Goal: Task Accomplishment & Management: Complete application form

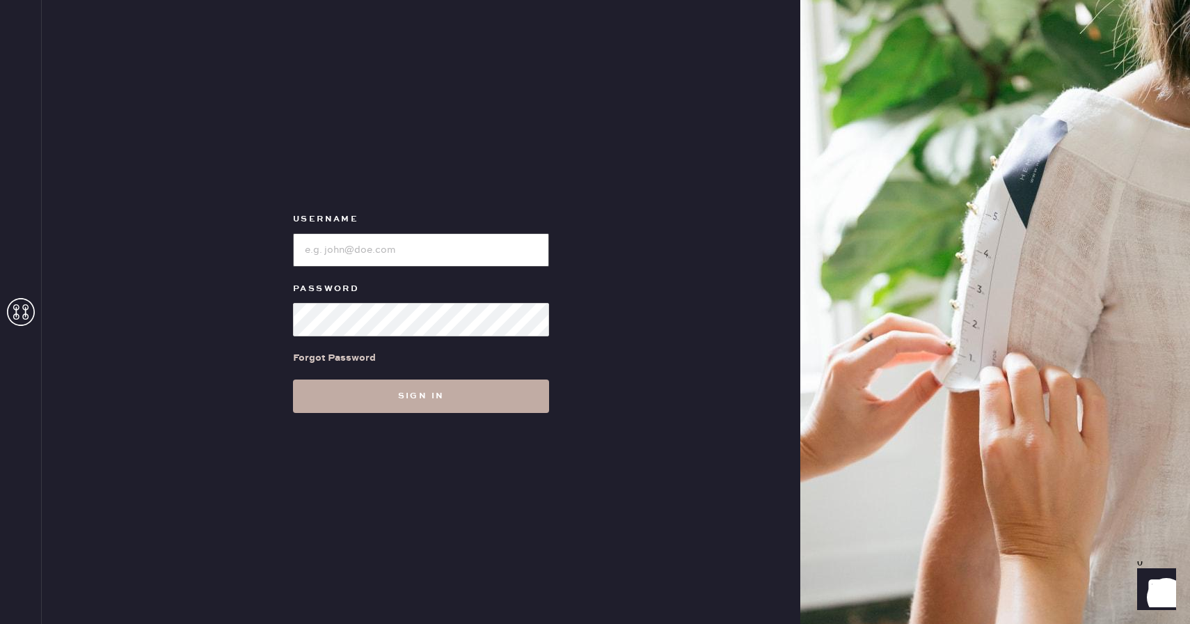
type input "reformationcherrycreek"
click at [406, 393] on button "Sign in" at bounding box center [421, 395] width 256 height 33
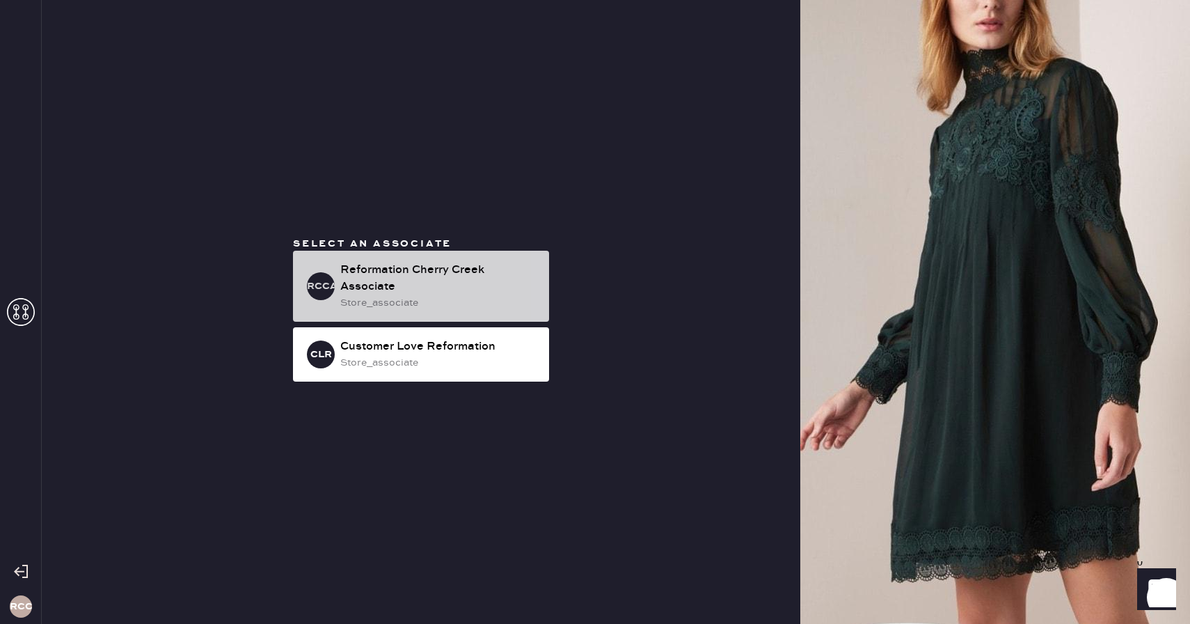
click at [434, 276] on div "Reformation Cherry Creek Associate" at bounding box center [439, 278] width 198 height 33
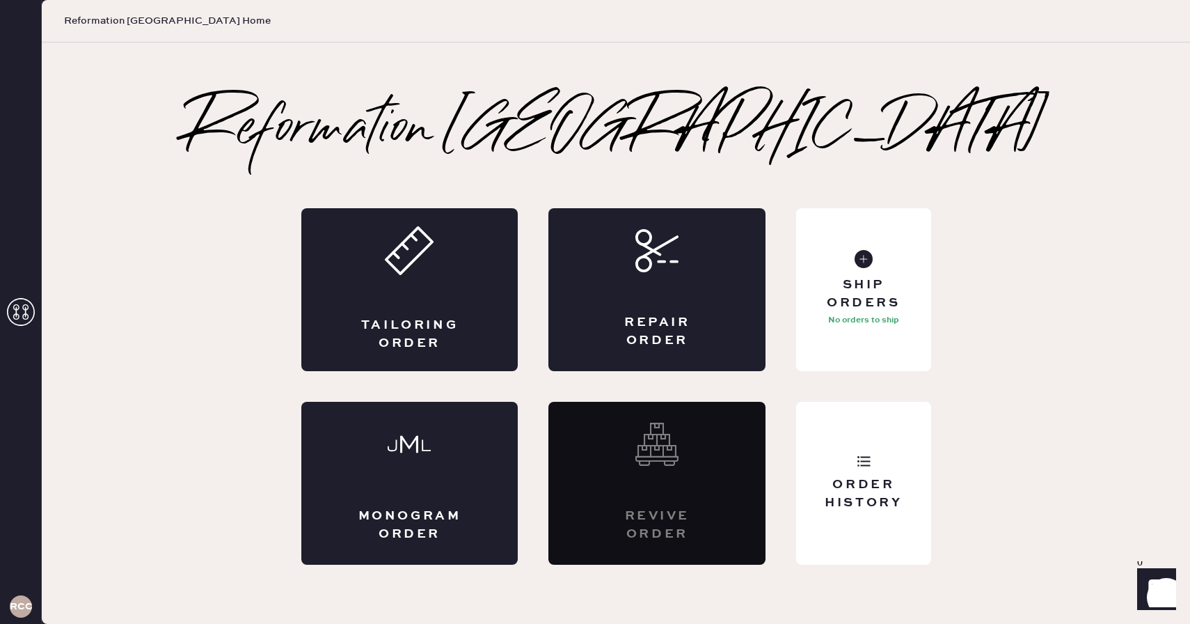
click at [434, 276] on div "Tailoring Order" at bounding box center [409, 289] width 217 height 163
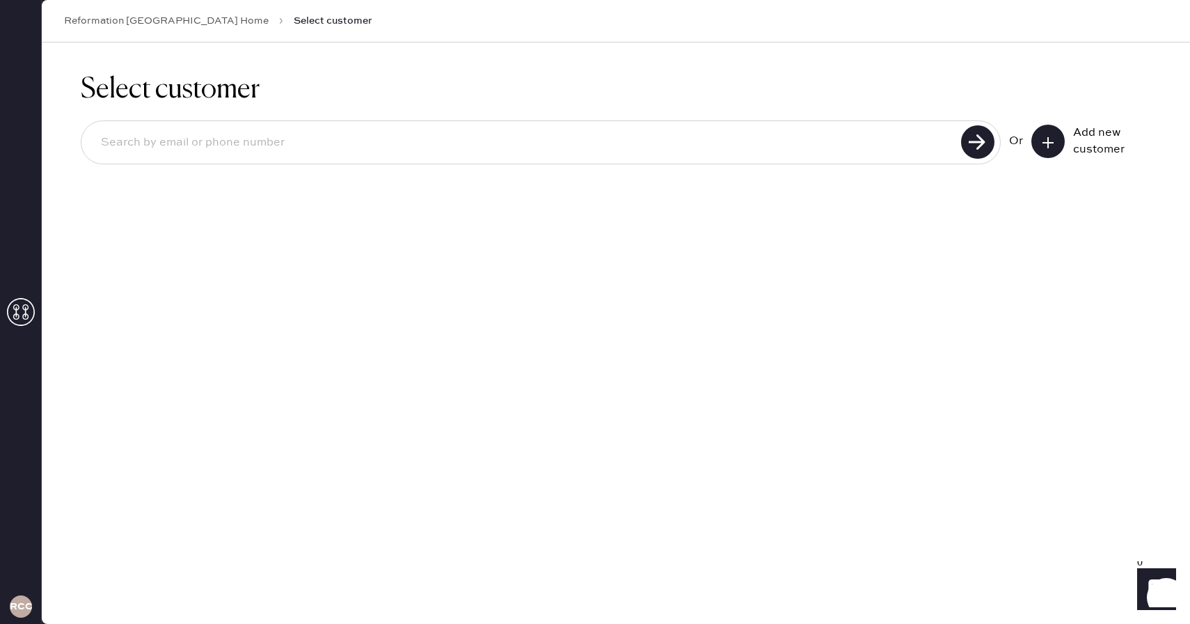
click at [430, 146] on input at bounding box center [523, 143] width 867 height 32
click at [1052, 138] on icon at bounding box center [1048, 143] width 14 height 14
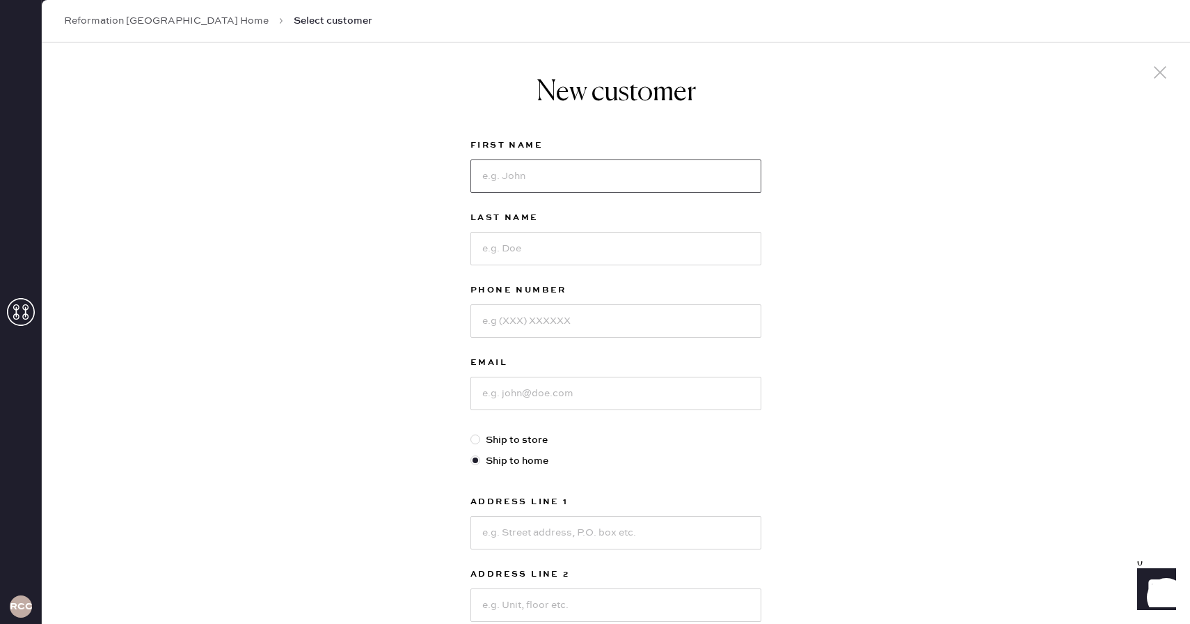
click at [559, 175] on input at bounding box center [615, 175] width 291 height 33
type input "G"
click at [525, 402] on input at bounding box center [615, 392] width 291 height 33
click at [642, 181] on input "[PERSON_NAME]" at bounding box center [615, 175] width 291 height 33
type input "[PERSON_NAME]"
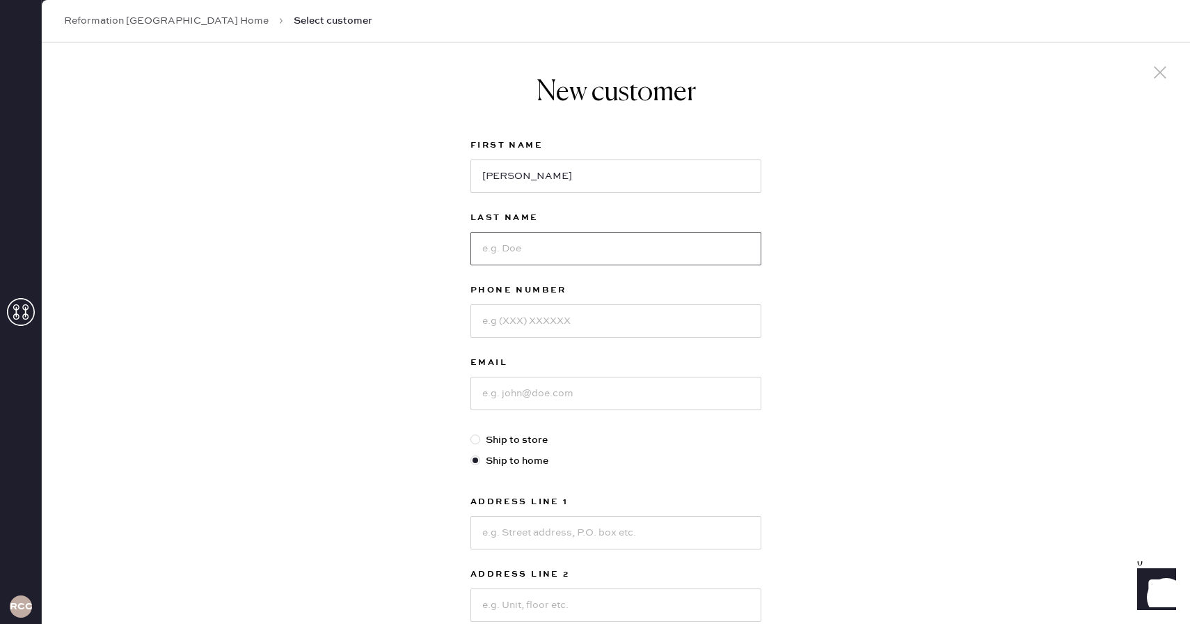
click at [609, 254] on input at bounding box center [615, 248] width 291 height 33
type input "[PERSON_NAME]"
click at [585, 317] on input at bounding box center [615, 320] width 291 height 33
type input "7204125226"
click at [576, 397] on input at bounding box center [615, 392] width 291 height 33
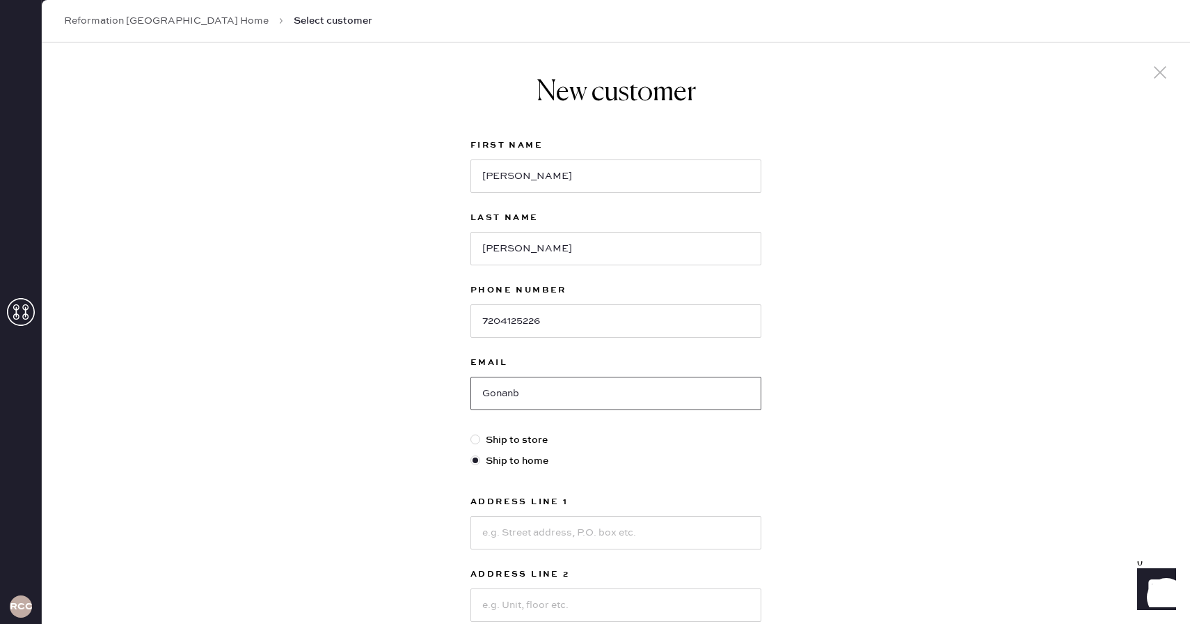
click at [491, 393] on input "Gonanb" at bounding box center [615, 392] width 291 height 33
click at [542, 396] on input "gonanb" at bounding box center [615, 392] width 291 height 33
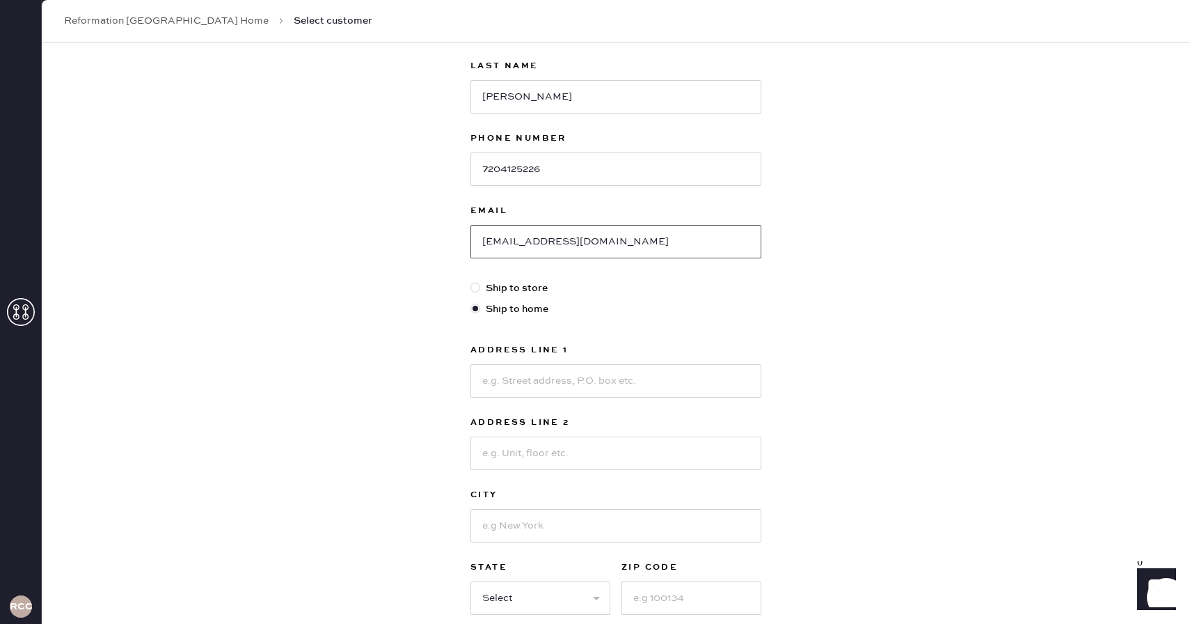
scroll to position [155, 0]
type input "[EMAIL_ADDRESS][DOMAIN_NAME]"
click at [642, 372] on input at bounding box center [615, 376] width 291 height 33
type input "830 S [PERSON_NAME] Wy"
click at [586, 524] on input at bounding box center [615, 521] width 291 height 33
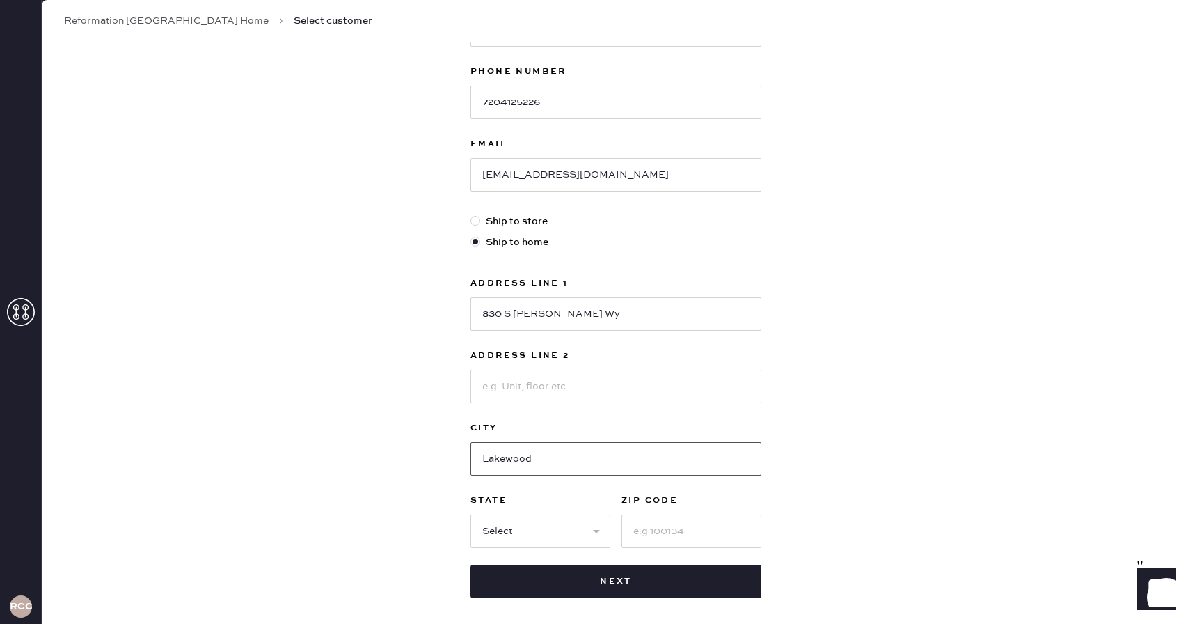
scroll to position [244, 0]
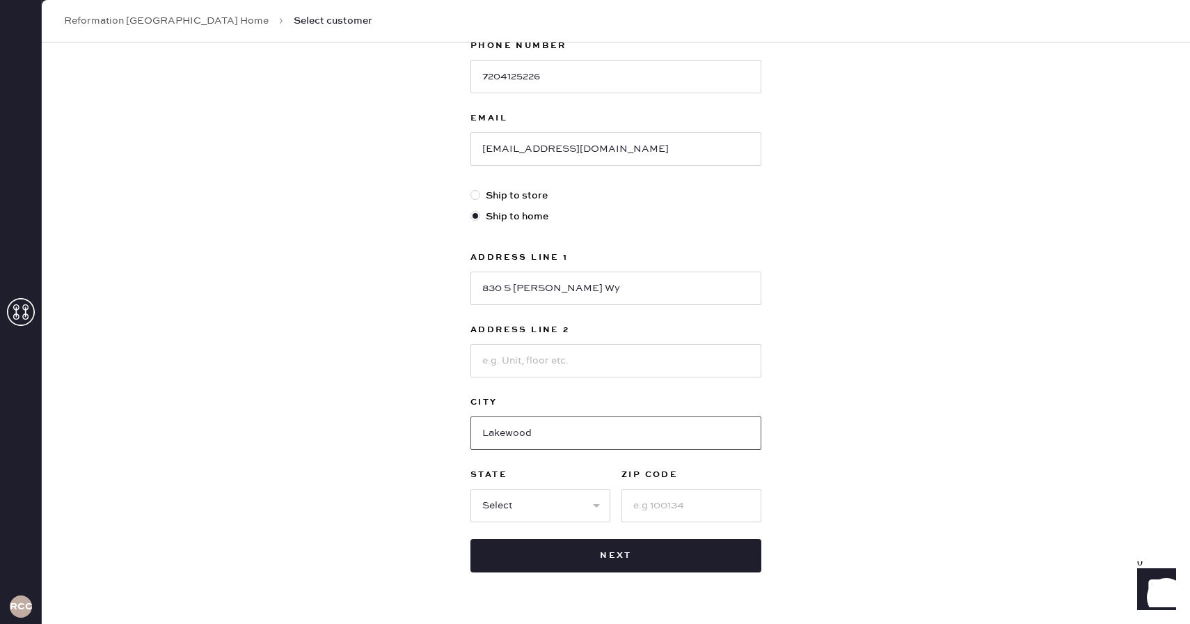
type input "Lakewood"
click at [654, 511] on input at bounding box center [691, 505] width 140 height 33
type input "80226"
click at [572, 500] on select "Select AK AL AR AZ CA CO CT [GEOGRAPHIC_DATA] DE FL [GEOGRAPHIC_DATA] HI [GEOGR…" at bounding box center [540, 505] width 140 height 33
select select "CO"
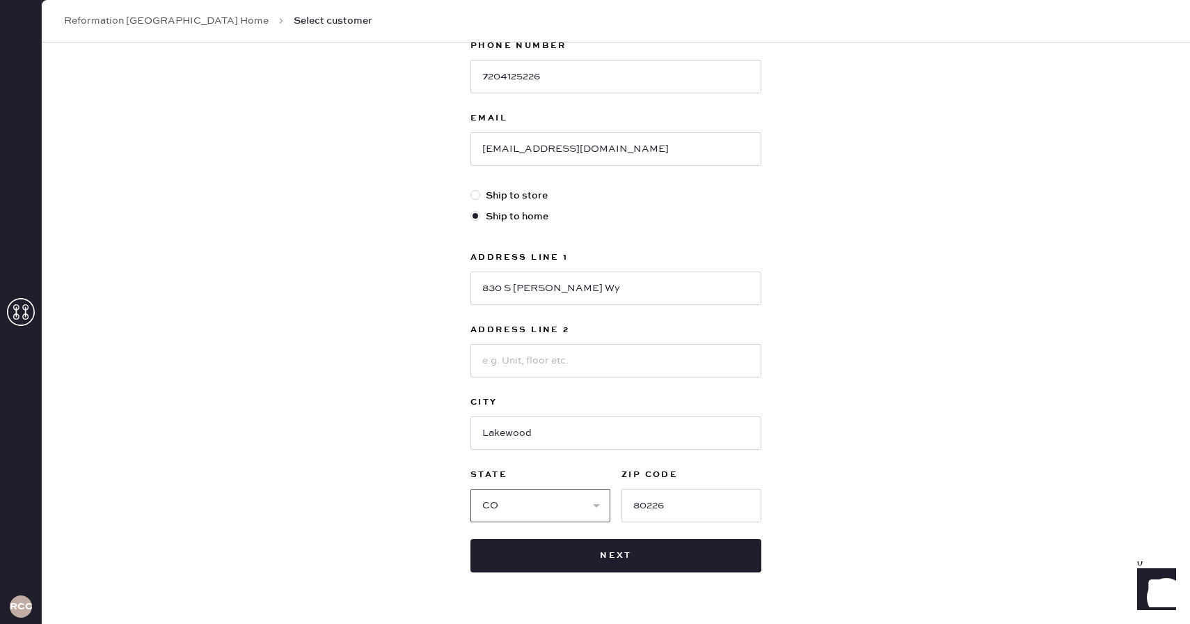
click at [470, 489] on select "Select AK AL AR AZ CA CO CT [GEOGRAPHIC_DATA] DE FL [GEOGRAPHIC_DATA] HI [GEOGR…" at bounding box center [540, 505] width 140 height 33
click at [583, 301] on input "830 S [PERSON_NAME] Wy" at bounding box center [615, 287] width 291 height 33
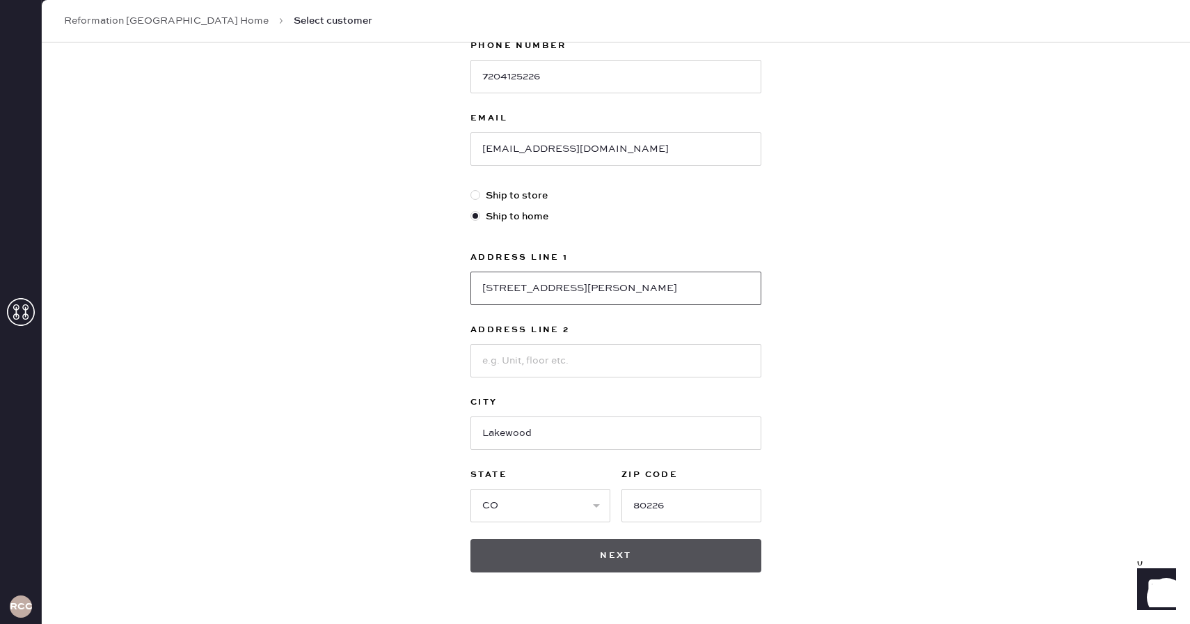
type input "[STREET_ADDRESS][PERSON_NAME]"
click at [612, 555] on button "Next" at bounding box center [615, 555] width 291 height 33
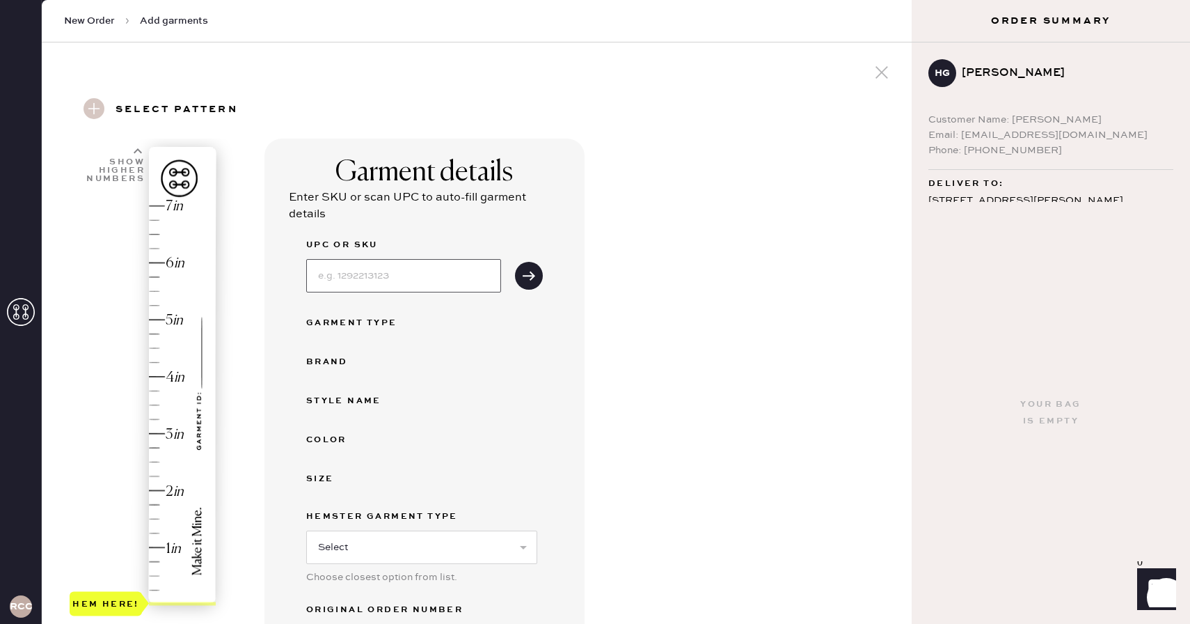
click at [422, 279] on input at bounding box center [403, 275] width 195 height 33
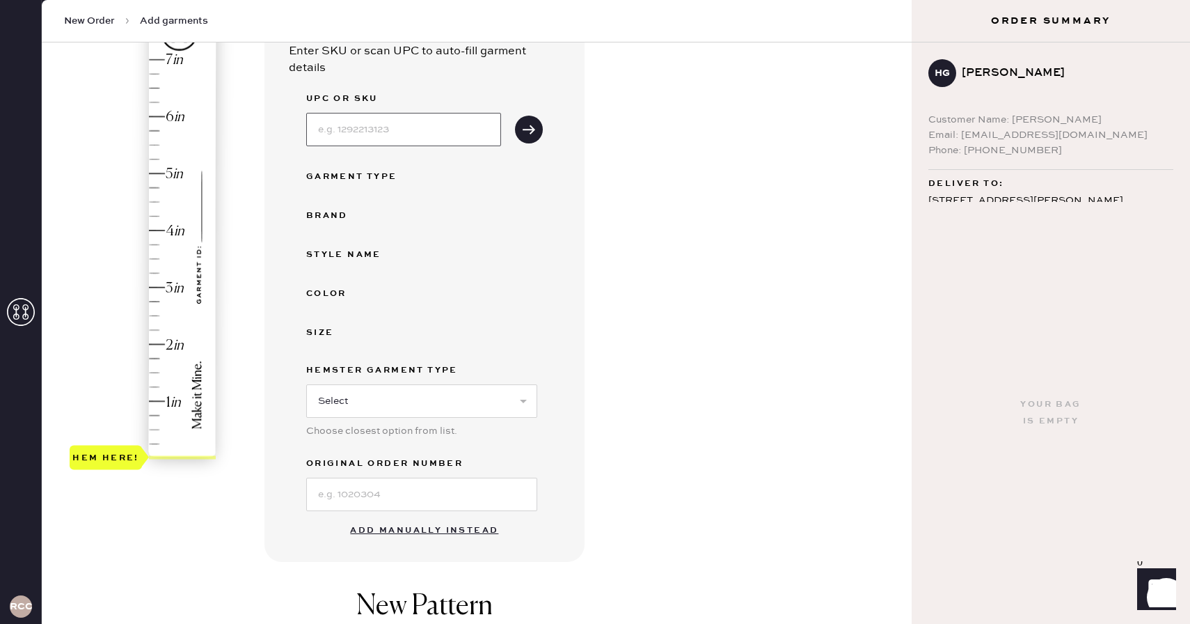
scroll to position [47, 0]
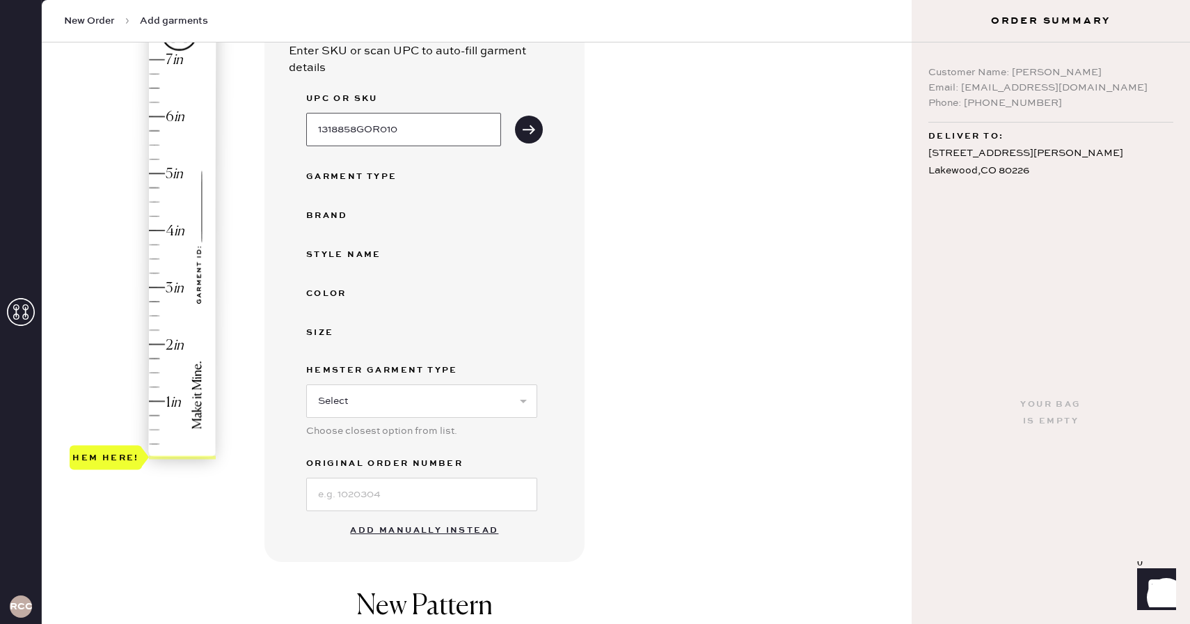
type input "1318858GOR010"
click at [649, 134] on div "Garment details Enter SKU or scan UPC to auto-fill garment details UPC or SKU 1…" at bounding box center [582, 345] width 636 height 706
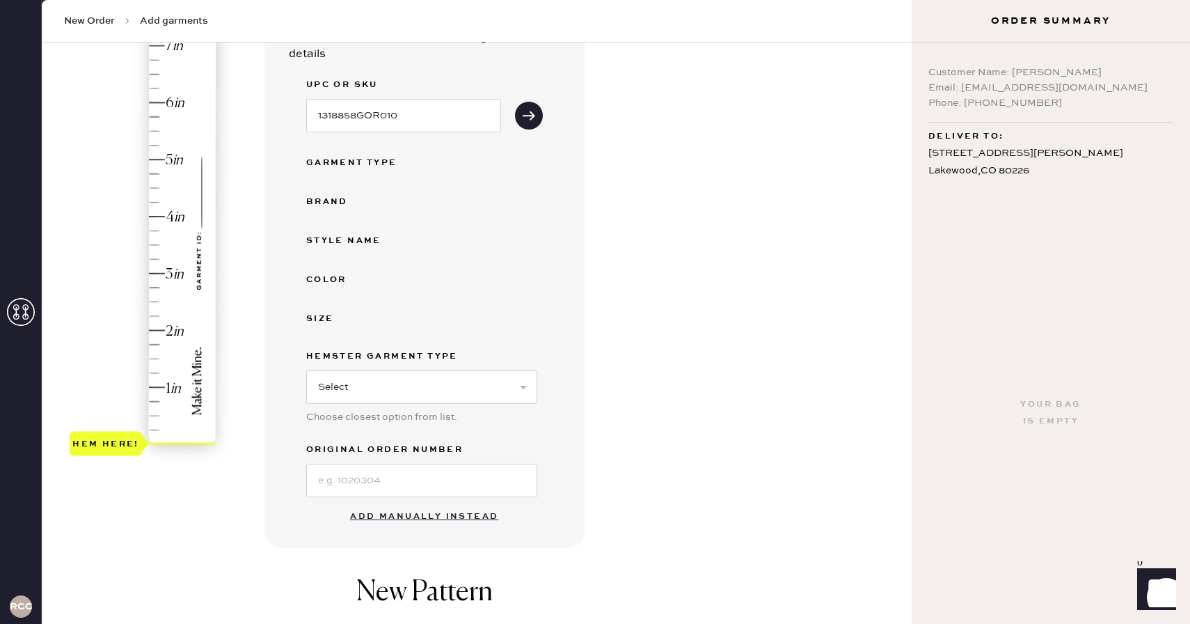
scroll to position [162, 0]
click at [364, 477] on input at bounding box center [421, 477] width 231 height 33
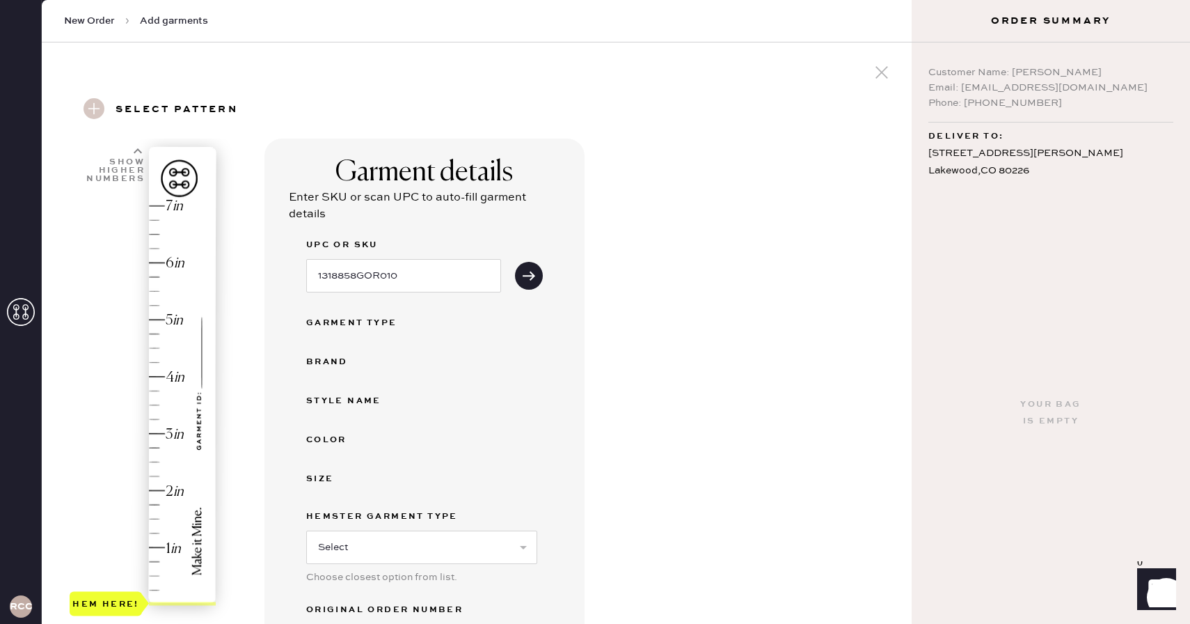
scroll to position [19, 0]
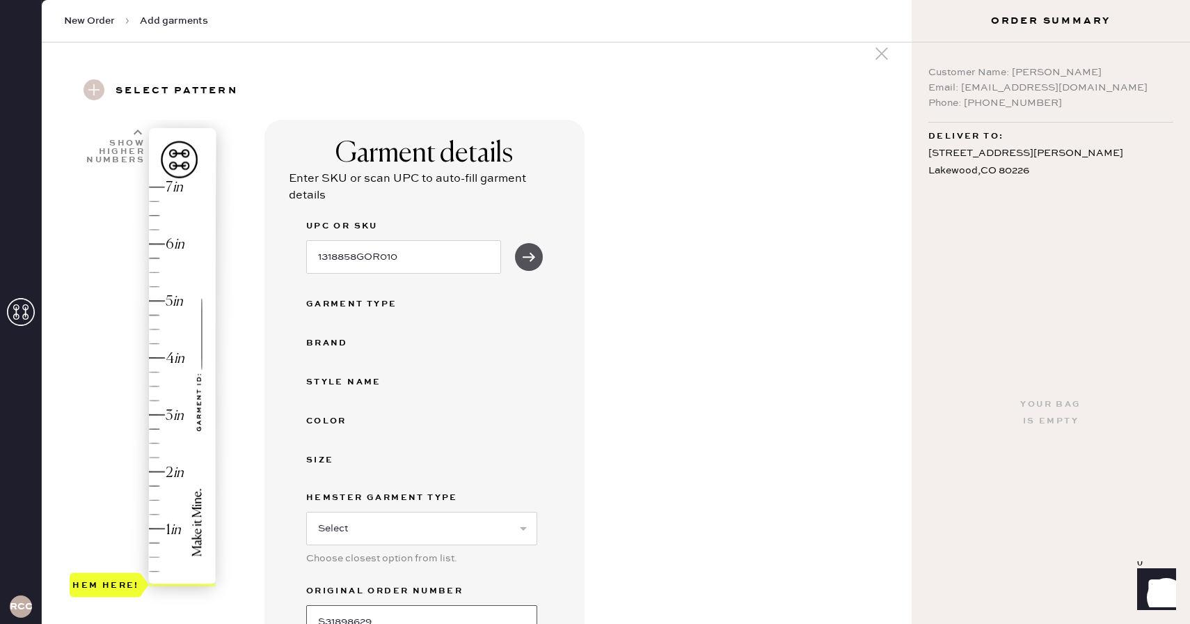
type input "S31898629"
click at [526, 254] on icon "submit" at bounding box center [529, 257] width 14 height 14
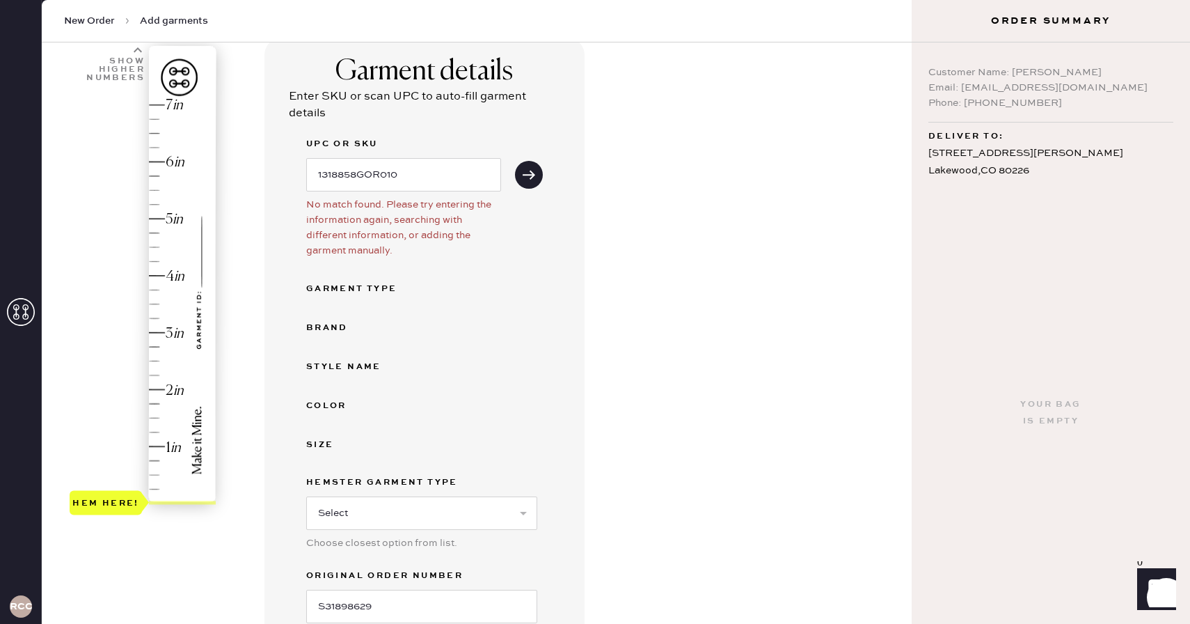
scroll to position [166, 0]
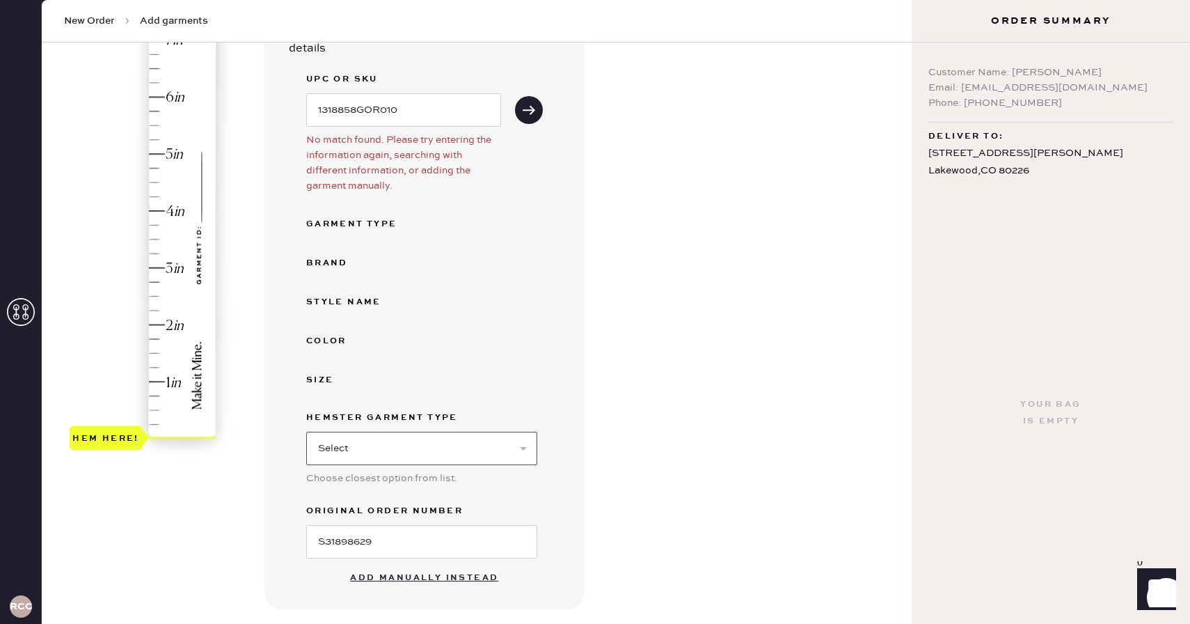
click at [417, 436] on select "Select Basic Skirt Jeans Leggings Pants Shorts Basic Sleeved Dress Basic Sleeve…" at bounding box center [421, 447] width 231 height 33
click at [429, 441] on select "Select Basic Skirt Jeans Leggings Pants Shorts Basic Sleeved Dress Basic Sleeve…" at bounding box center [421, 447] width 231 height 33
select select "6"
click at [306, 431] on select "Select Basic Skirt Jeans Leggings Pants Shorts Basic Sleeved Dress Basic Sleeve…" at bounding box center [421, 447] width 231 height 33
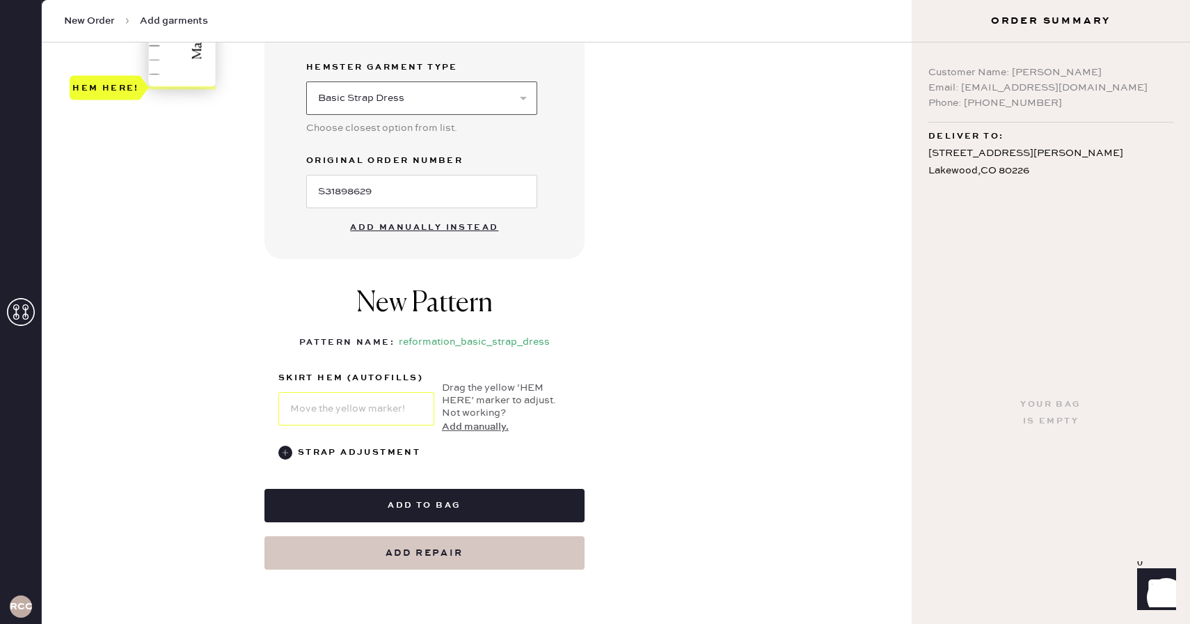
scroll to position [518, 0]
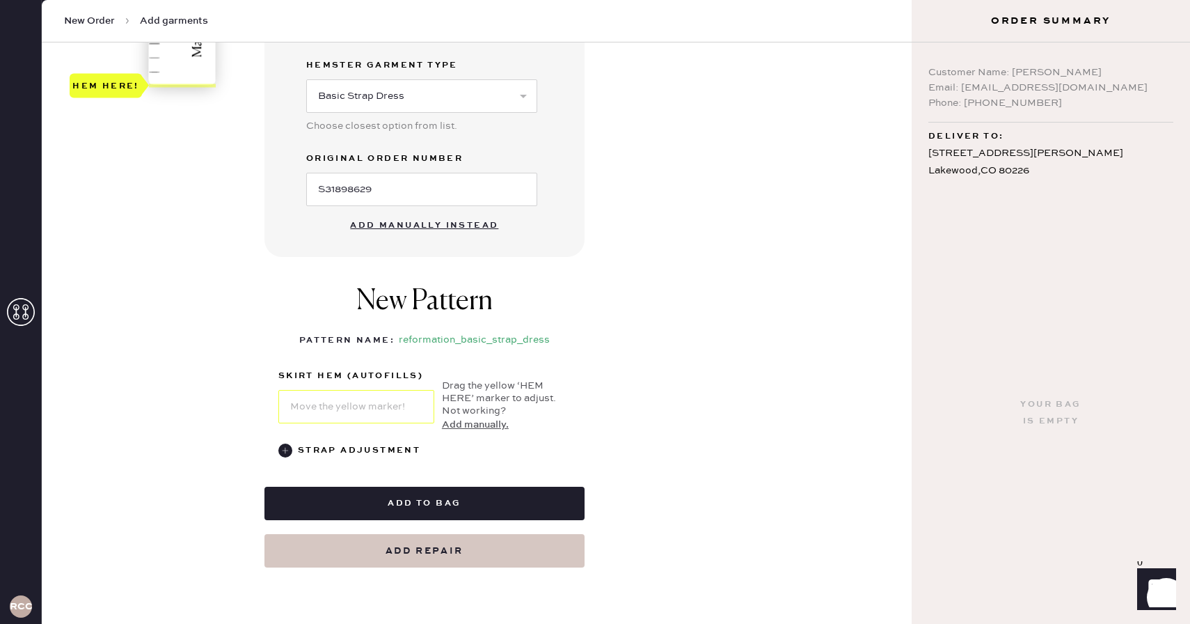
click at [466, 223] on button "Add manually instead" at bounding box center [424, 226] width 165 height 28
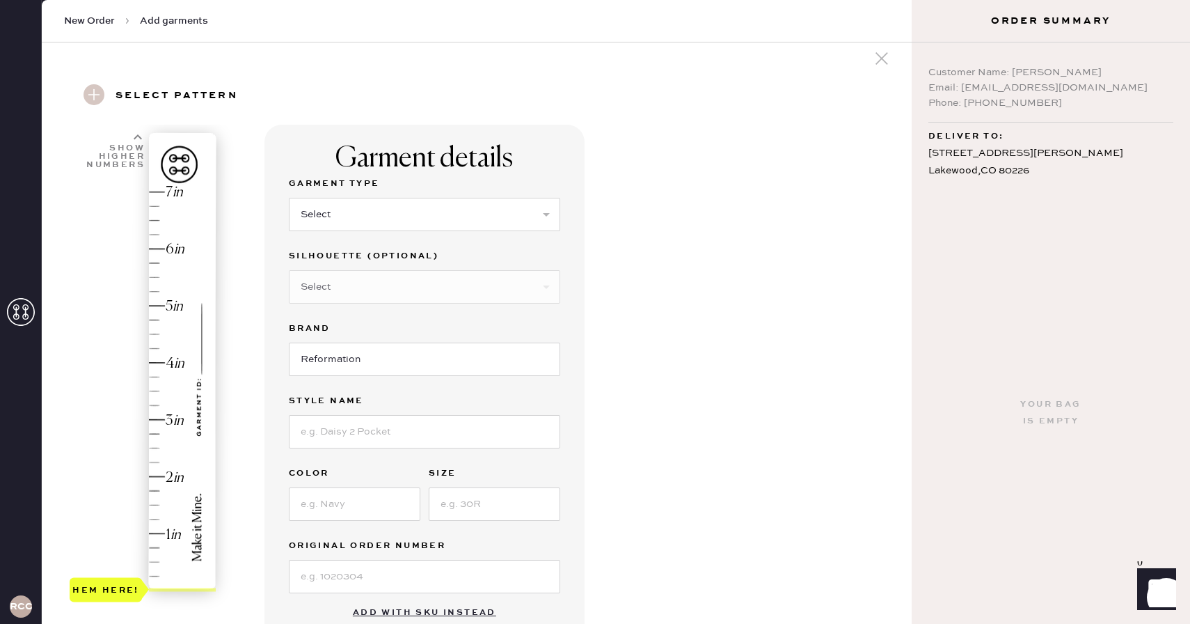
scroll to position [0, 0]
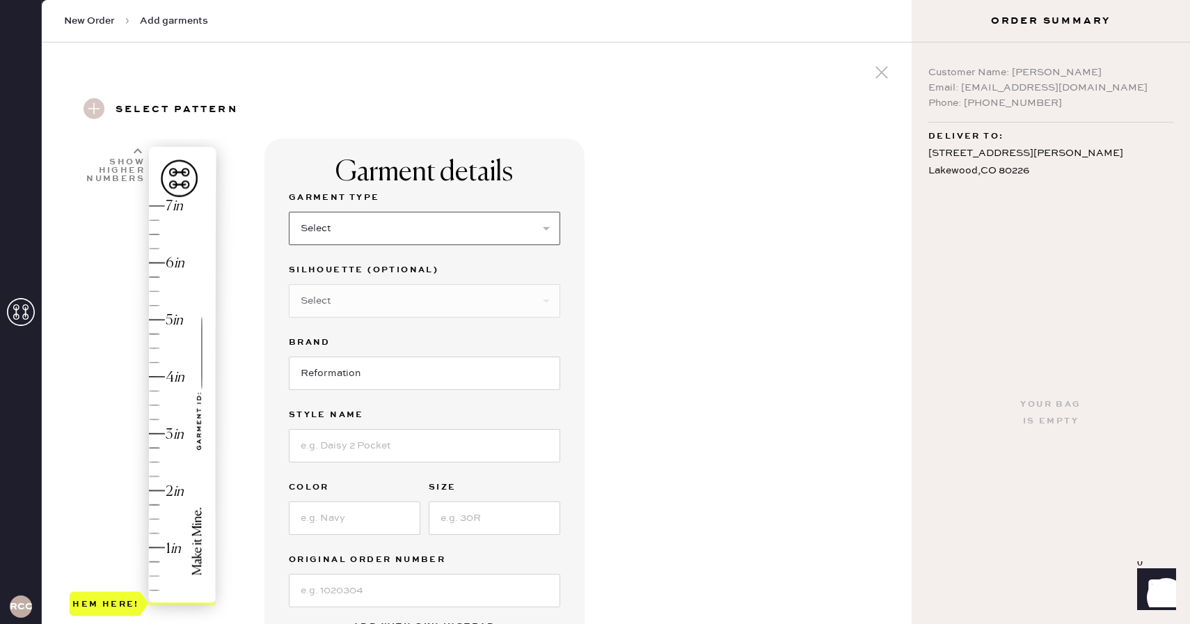
click at [484, 233] on select "Select Basic Skirt Jeans Leggings Pants Shorts Basic Sleeved Dress Basic Sleeve…" at bounding box center [424, 228] width 271 height 33
select select "6"
click at [289, 212] on select "Select Basic Skirt Jeans Leggings Pants Shorts Basic Sleeved Dress Basic Sleeve…" at bounding box center [424, 228] width 271 height 33
click at [454, 301] on select "Select Maxi Dress Midi Dress Mini Dress Other" at bounding box center [424, 300] width 271 height 33
select select "39"
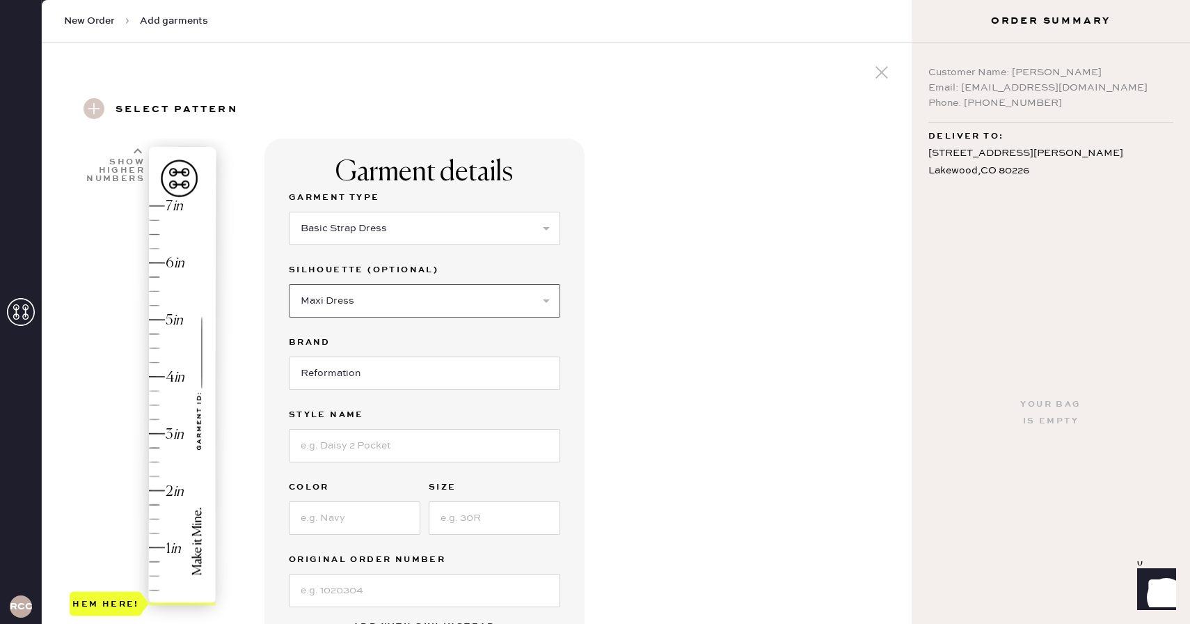
click at [289, 284] on select "Select Maxi Dress Midi Dress Mini Dress Other" at bounding box center [424, 300] width 271 height 33
click at [428, 376] on input "Reformation" at bounding box center [424, 372] width 271 height 33
click at [411, 449] on input at bounding box center [424, 445] width 271 height 33
type input "Drizzle Dress"
click at [389, 519] on input at bounding box center [355, 517] width 132 height 33
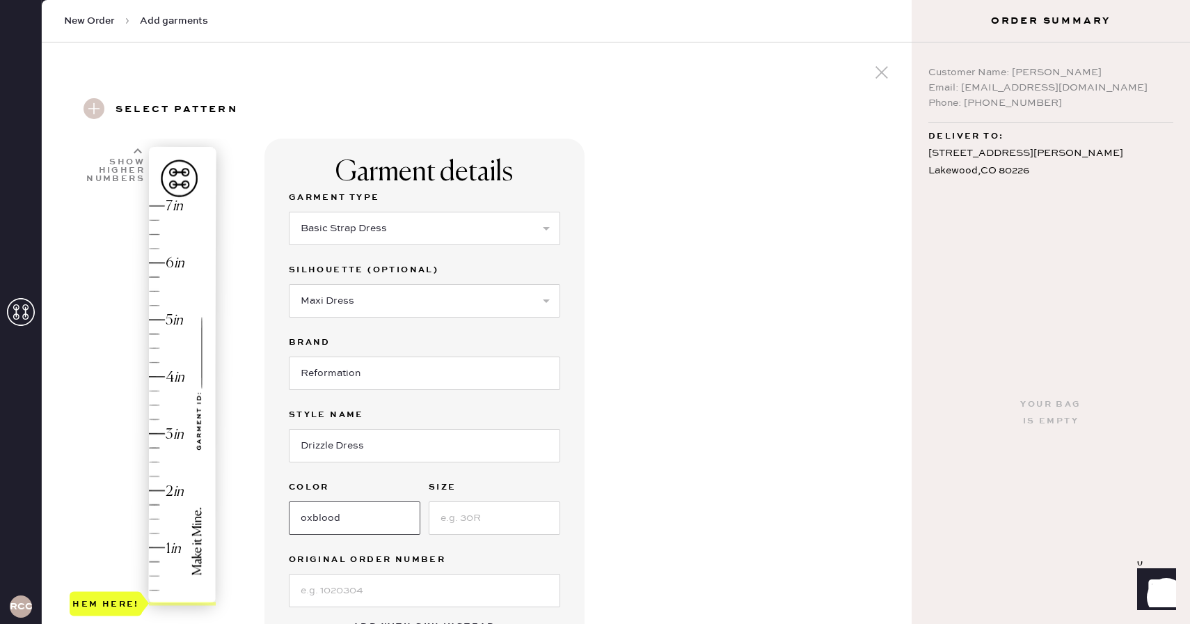
type input "oxblood"
click at [466, 513] on input at bounding box center [495, 517] width 132 height 33
type input "10"
click at [471, 596] on input at bounding box center [424, 589] width 271 height 33
type input "S31898629"
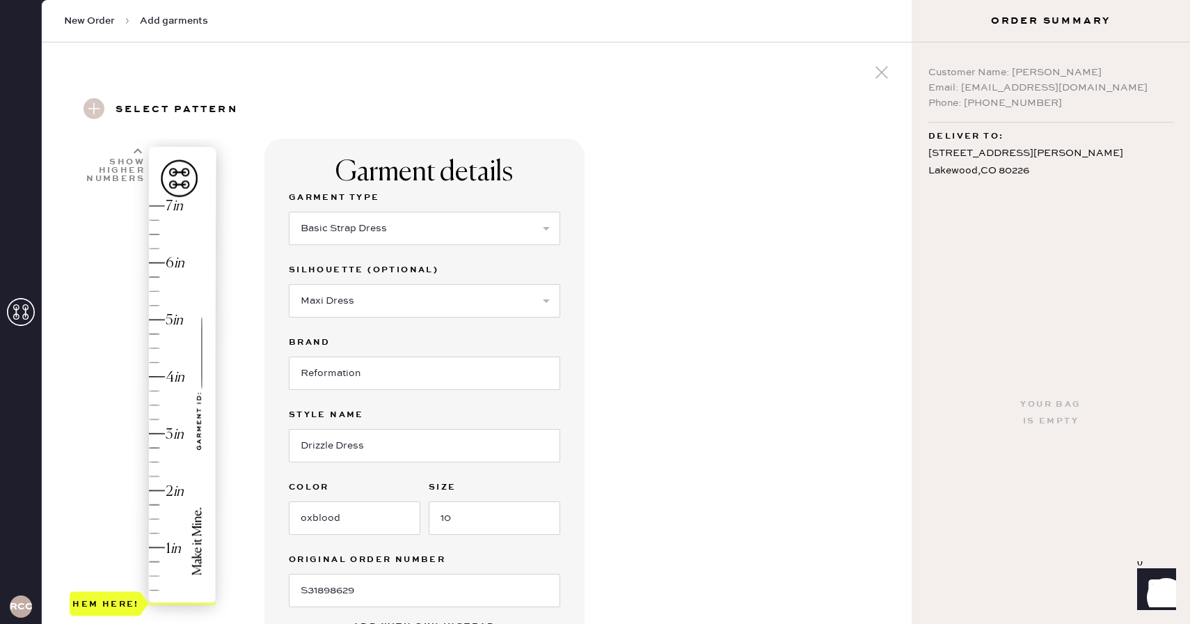
click at [755, 516] on div "Garment details Garment Type Select Basic Skirt Jeans Leggings Pants Shorts Bas…" at bounding box center [582, 519] width 636 height 763
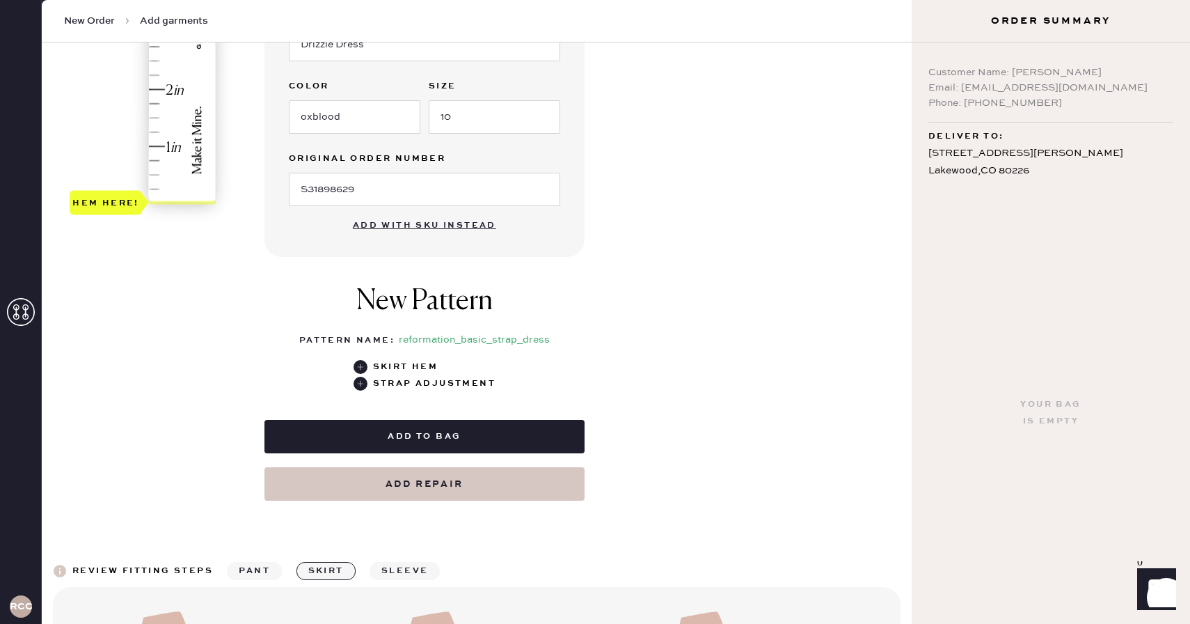
scroll to position [406, 0]
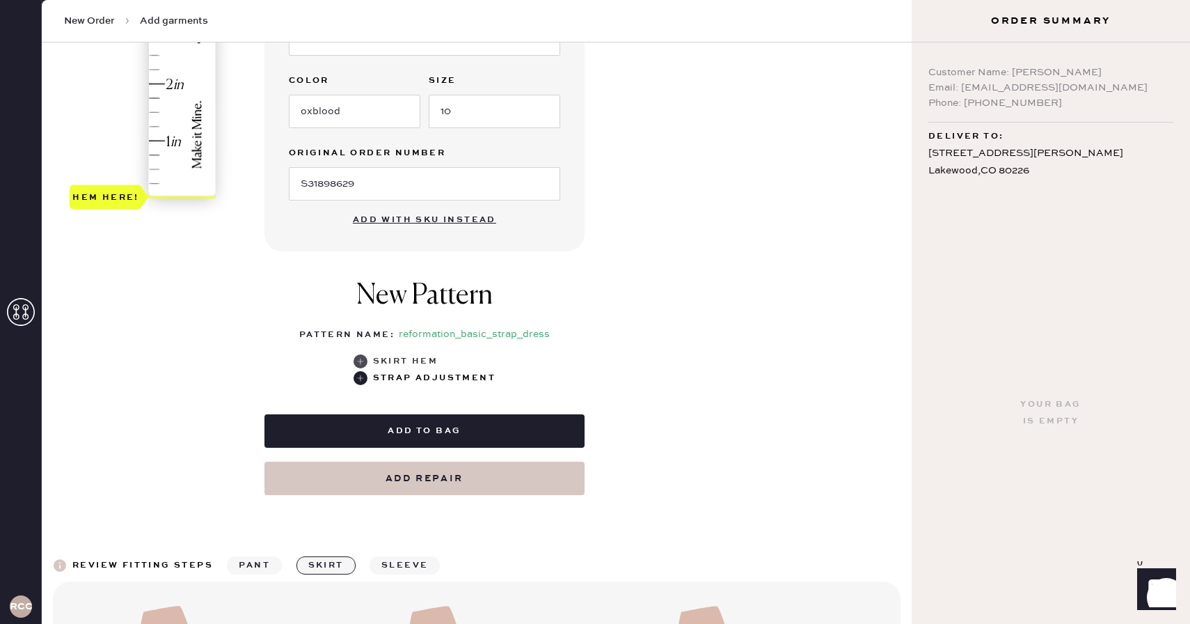
click at [363, 358] on use at bounding box center [361, 361] width 14 height 14
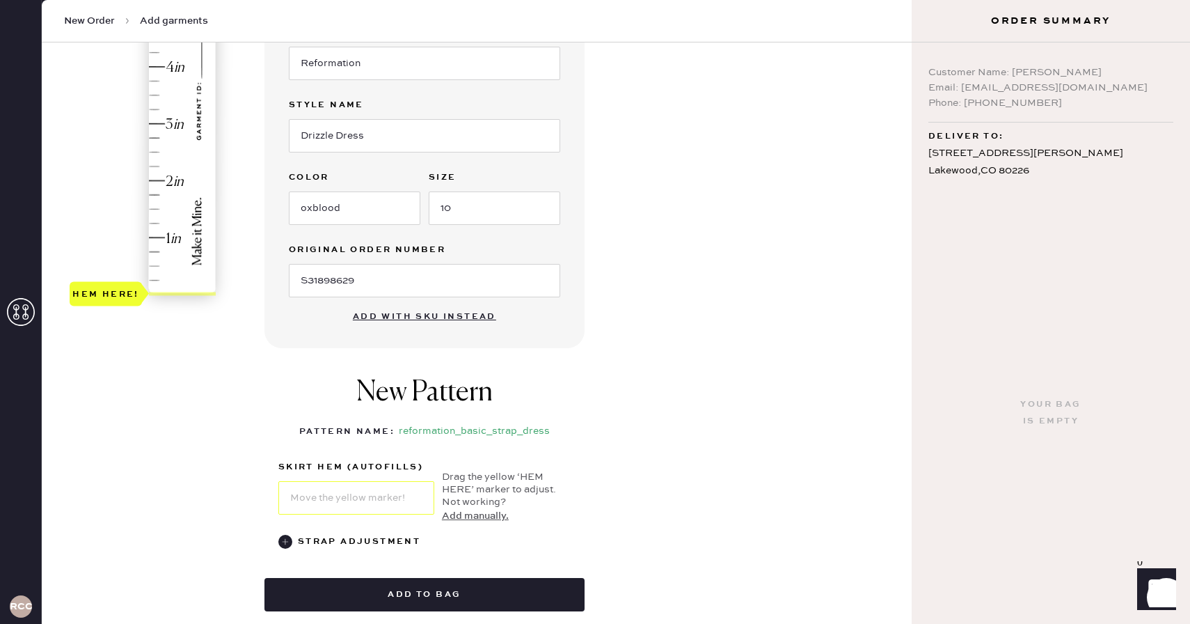
scroll to position [298, 0]
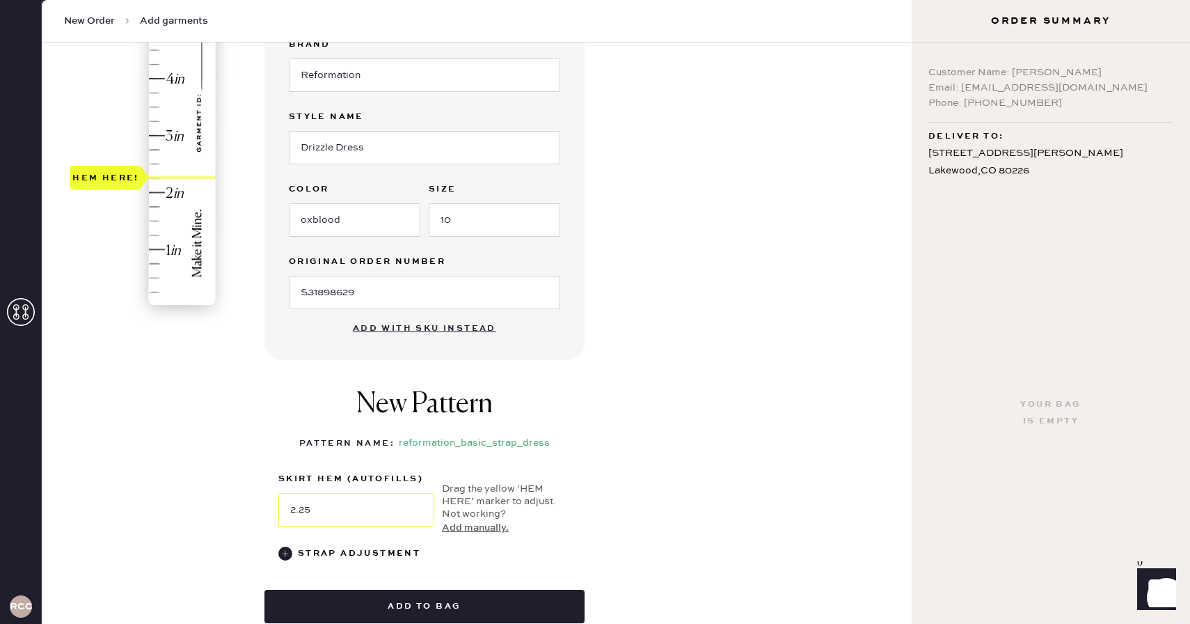
type input "2.5"
drag, startPoint x: 191, startPoint y: 306, endPoint x: 192, endPoint y: 170, distance: 135.7
click at [192, 170] on div "Hem here!" at bounding box center [144, 107] width 148 height 411
click at [252, 370] on div "1 in 2 in 3 in 4 in 5 in 6 in 7 in Show higher numbers Show lower numbers Hem h…" at bounding box center [477, 256] width 848 height 830
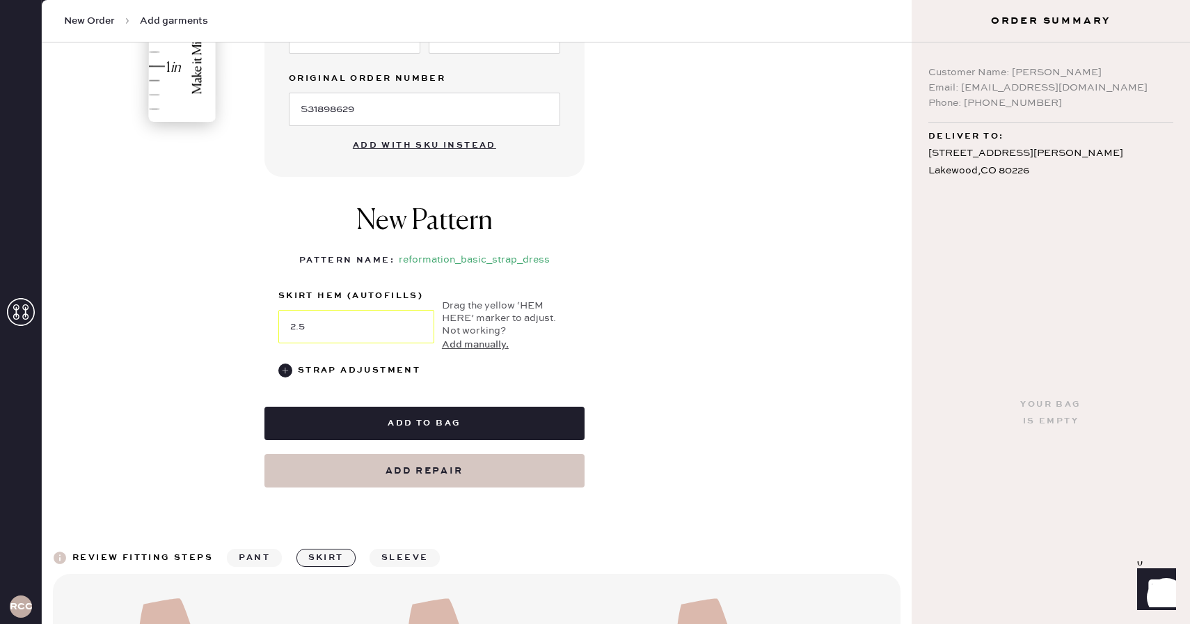
scroll to position [489, 0]
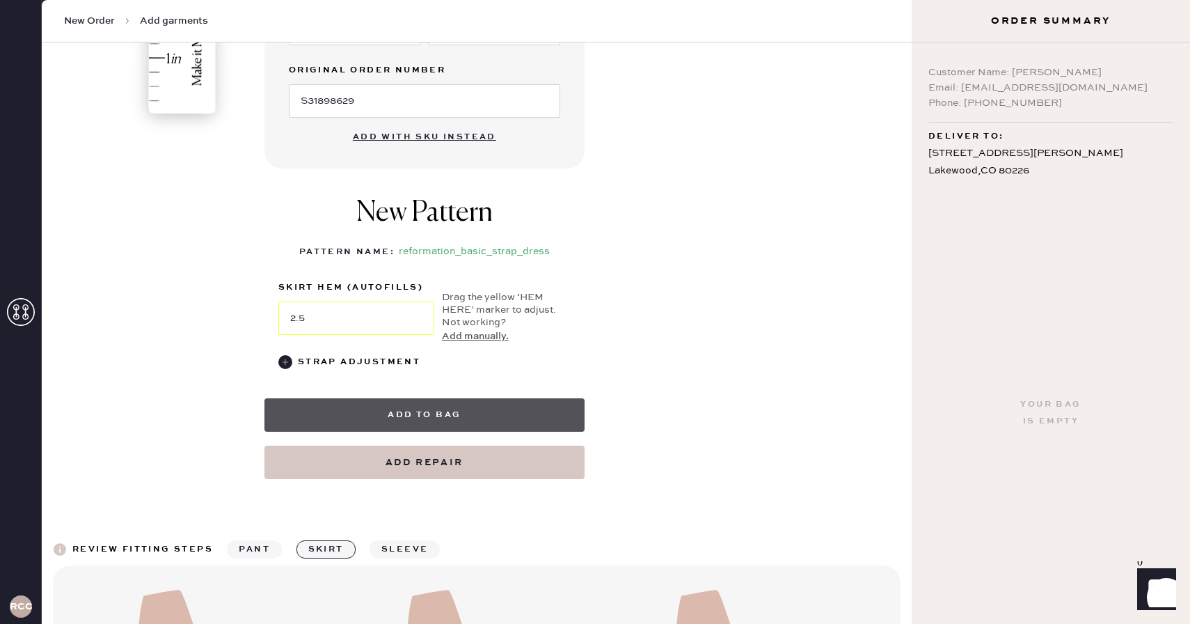
click at [481, 407] on button "Add to bag" at bounding box center [424, 414] width 320 height 33
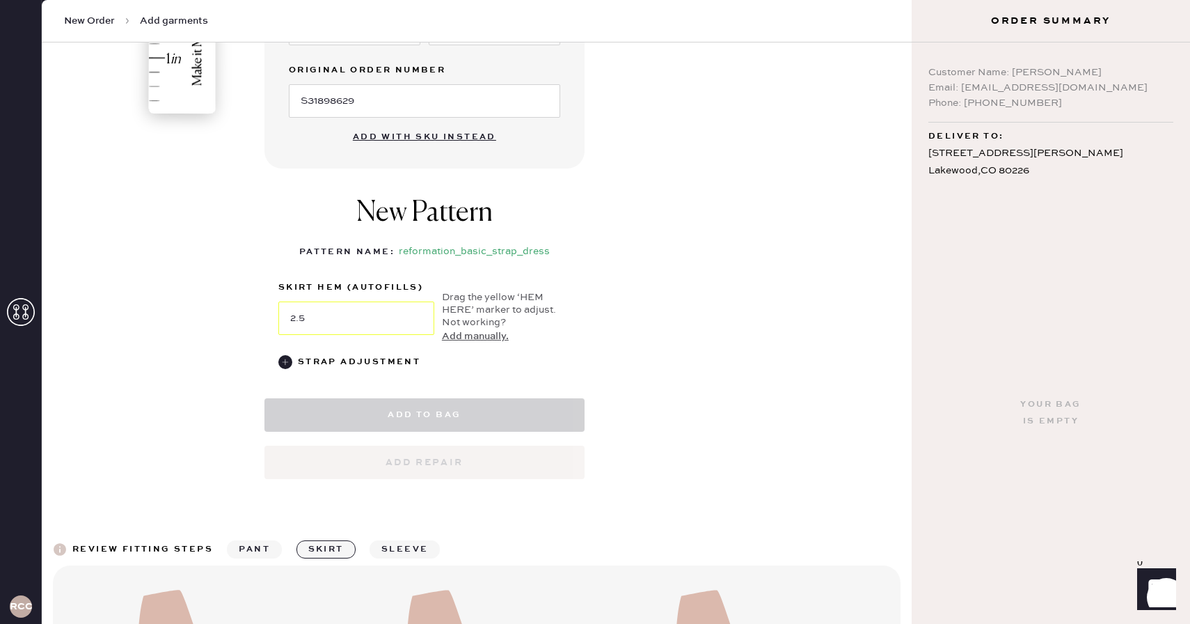
select select "6"
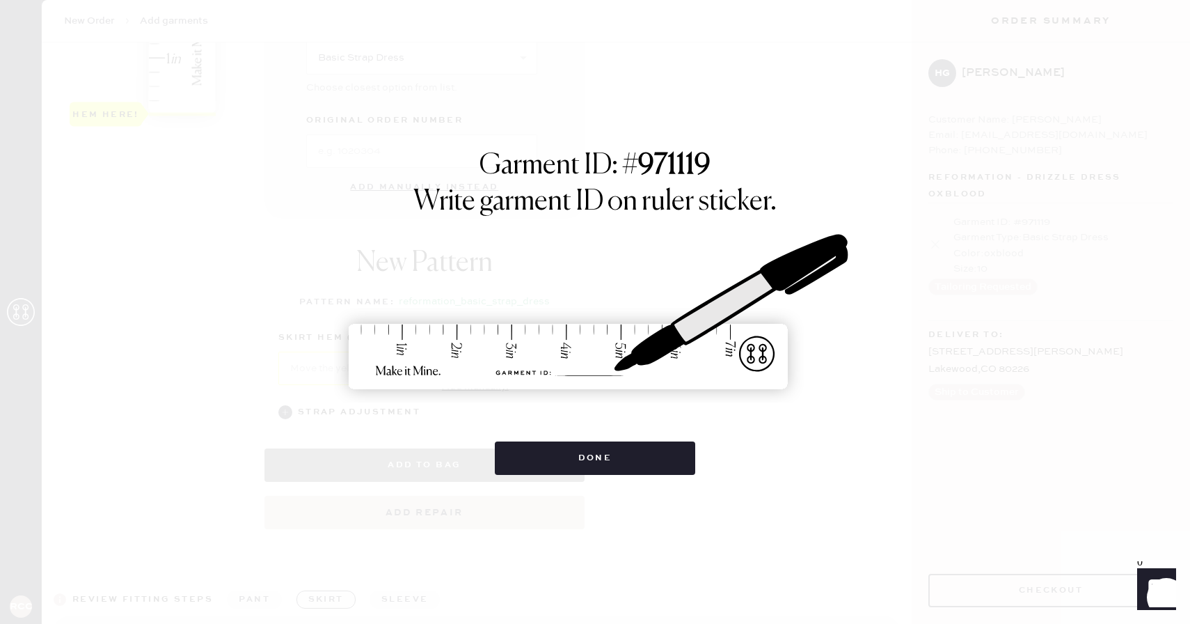
scroll to position [0, 0]
click at [592, 462] on button "Done" at bounding box center [595, 457] width 201 height 33
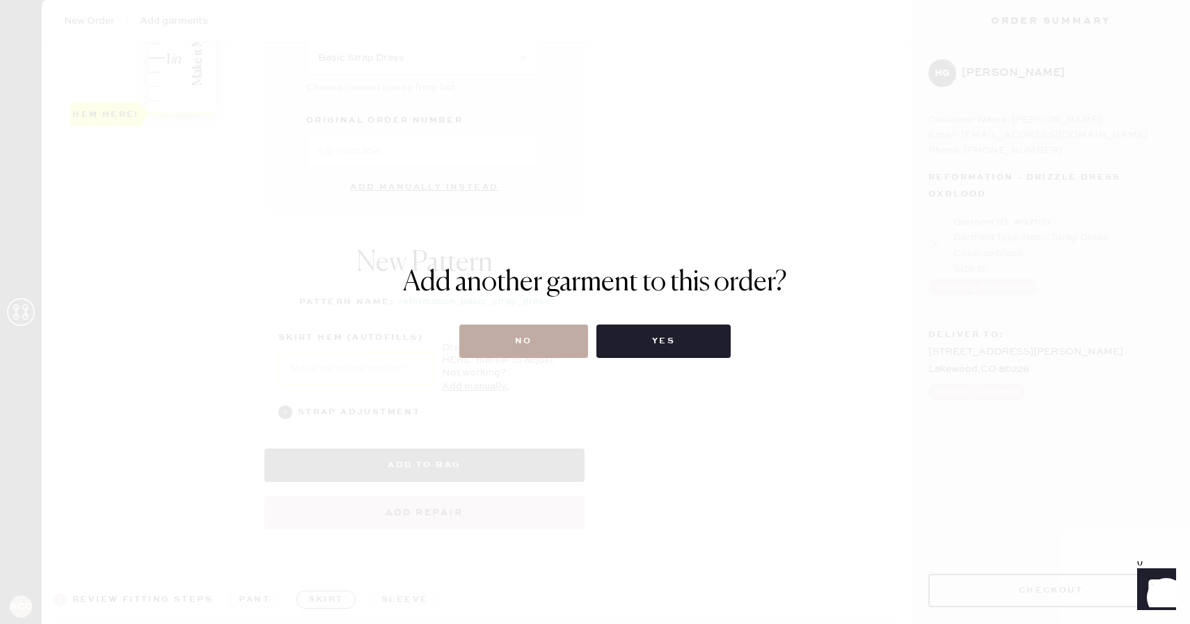
click at [558, 338] on button "No" at bounding box center [523, 340] width 129 height 33
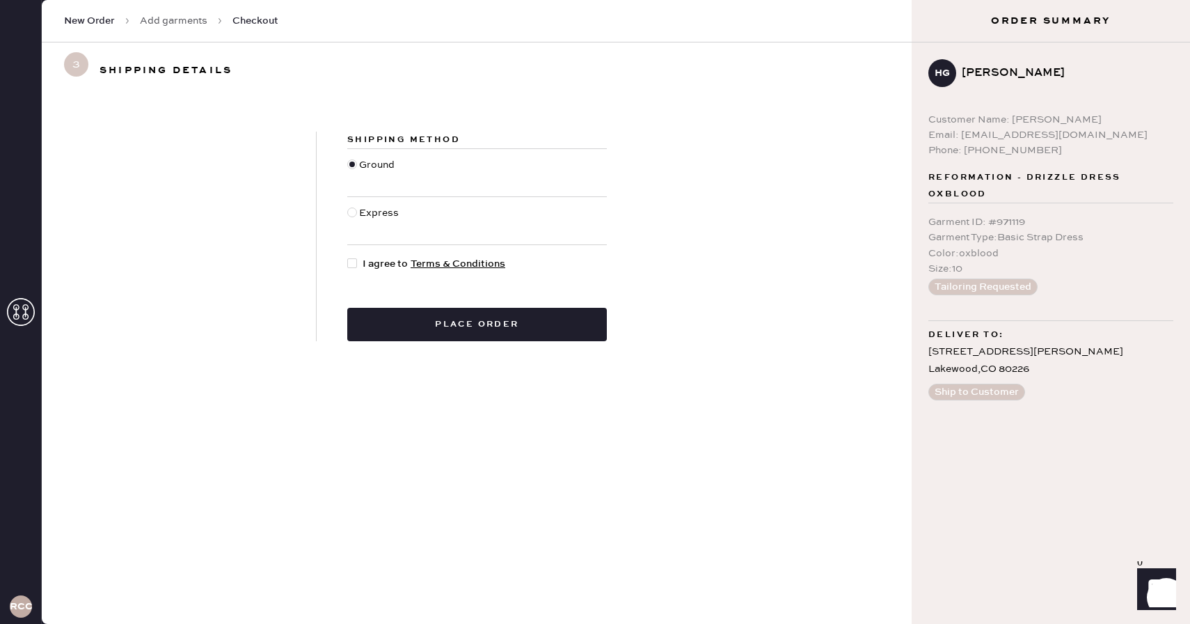
click at [354, 259] on div at bounding box center [352, 263] width 10 height 10
click at [348, 257] on input "I agree to Terms & Conditions" at bounding box center [347, 256] width 1 height 1
checkbox input "true"
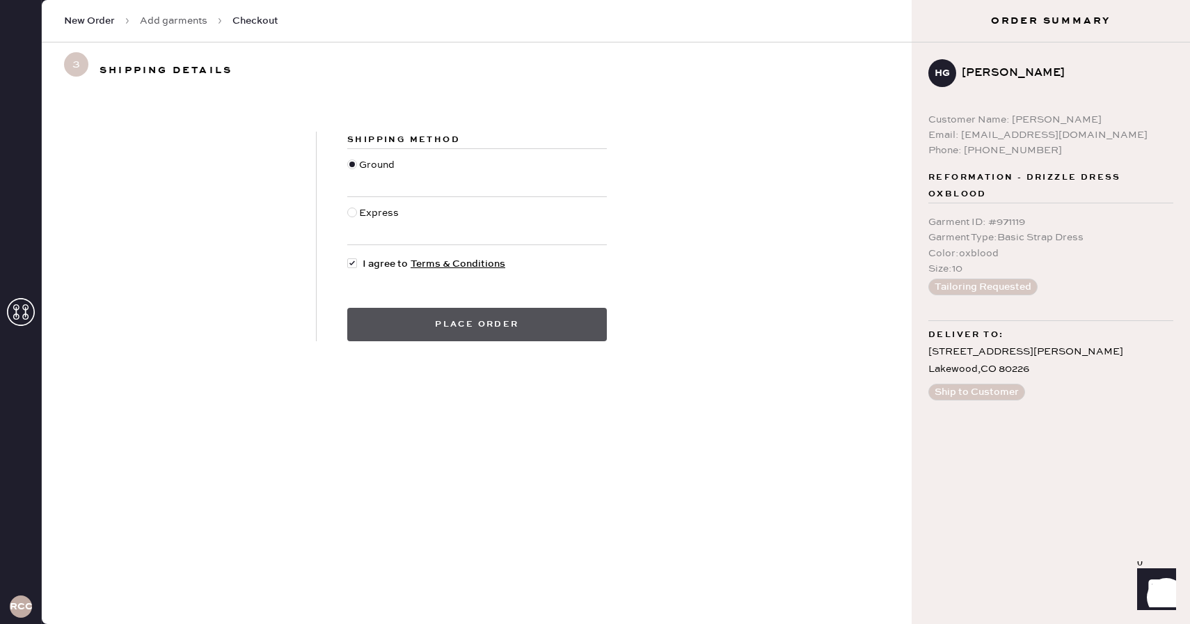
click at [416, 318] on button "Place order" at bounding box center [477, 324] width 260 height 33
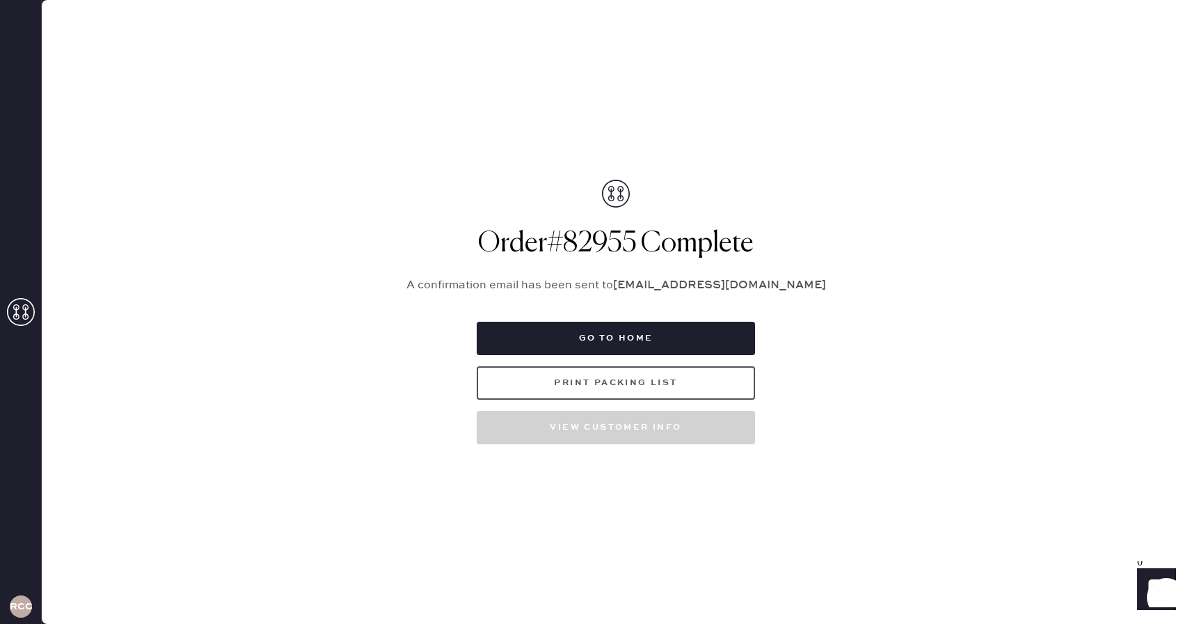
click at [669, 380] on button "Print Packing List" at bounding box center [616, 382] width 278 height 33
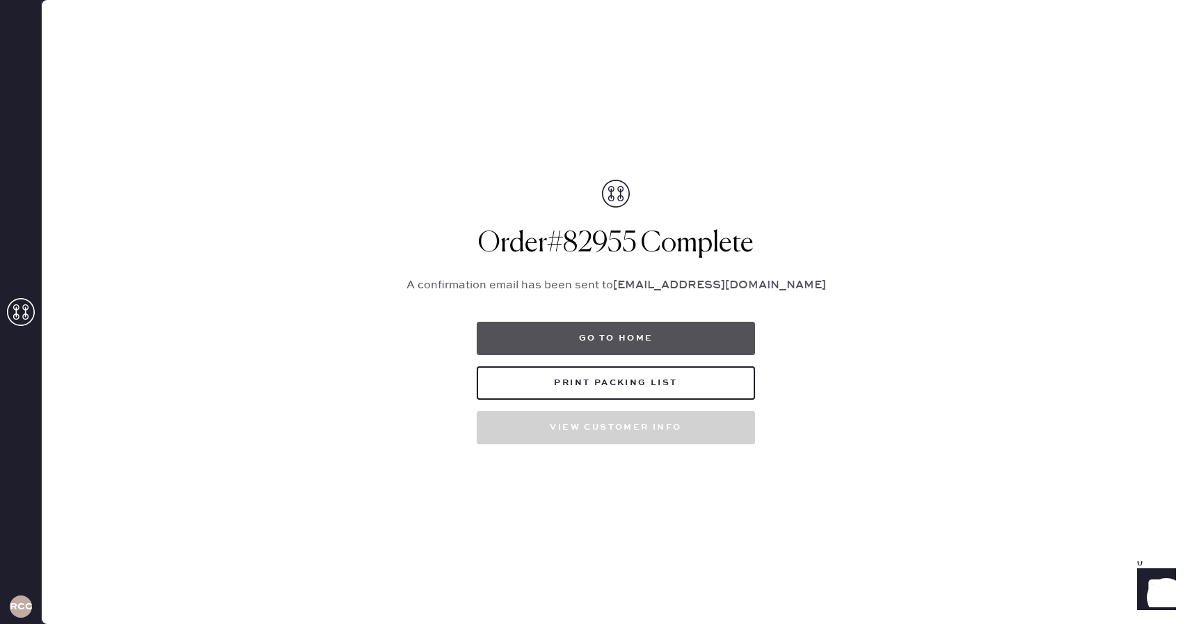
click at [650, 342] on button "Go to home" at bounding box center [616, 338] width 278 height 33
